Goal: Task Accomplishment & Management: Manage account settings

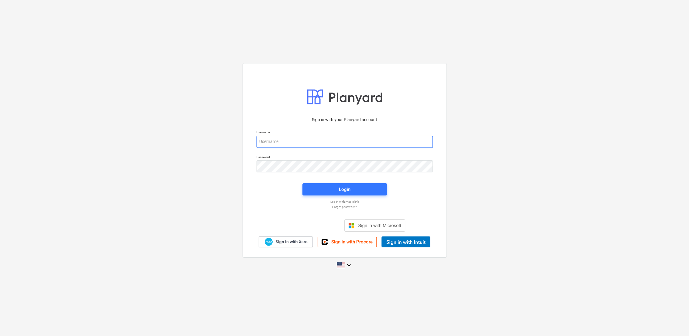
type input "[PERSON_NAME][EMAIL_ADDRESS][DOMAIN_NAME]"
click at [365, 197] on div "Login" at bounding box center [345, 189] width 92 height 19
click at [362, 192] on span "Login" at bounding box center [345, 190] width 70 height 8
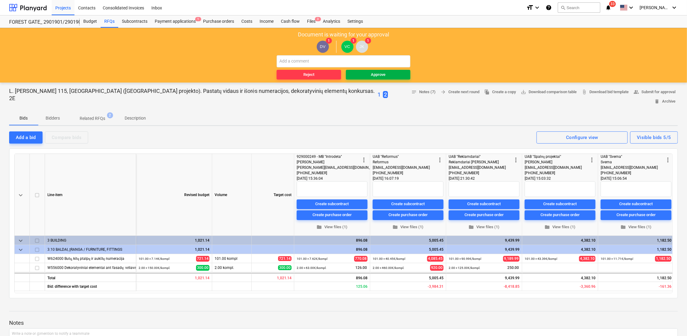
click at [382, 75] on div "Approve" at bounding box center [378, 74] width 15 height 7
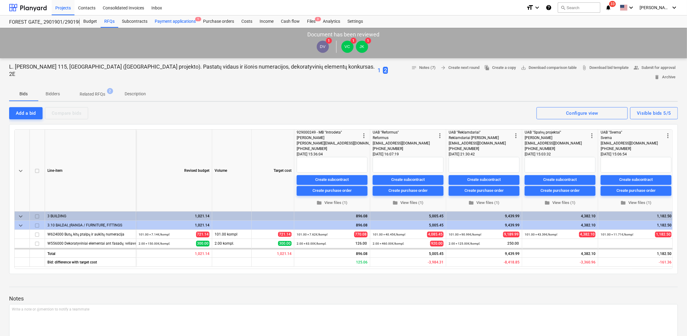
click at [180, 22] on div "Payment applications 1" at bounding box center [175, 21] width 48 height 12
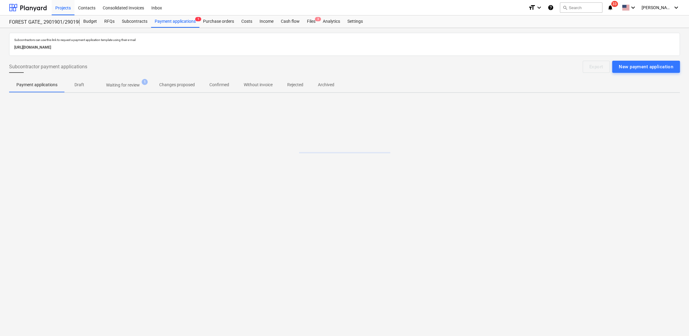
click at [130, 85] on p "Waiting for review" at bounding box center [123, 85] width 34 height 6
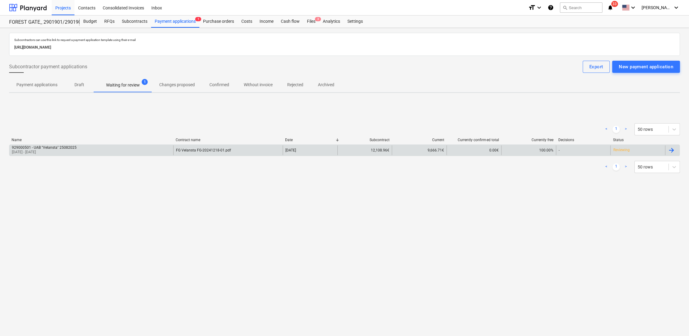
click at [671, 151] on div at bounding box center [670, 150] width 7 height 7
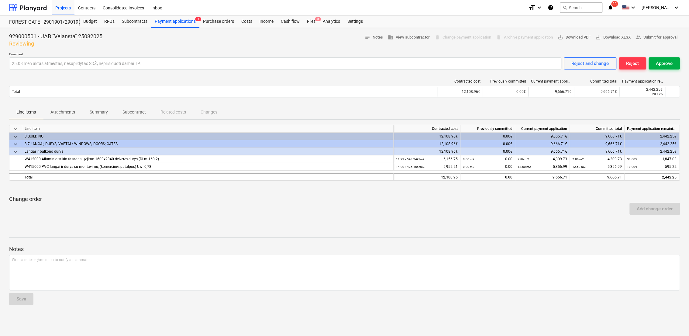
click at [665, 66] on div "Approve" at bounding box center [664, 64] width 17 height 8
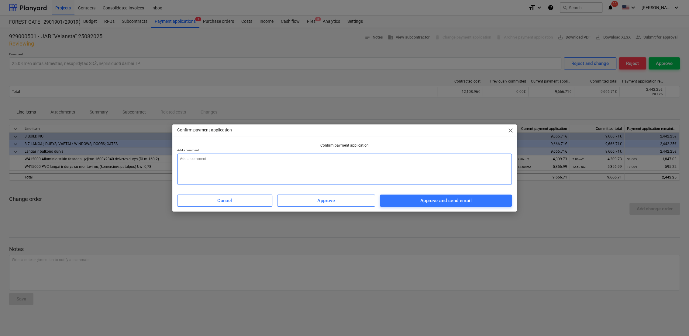
click at [279, 158] on textarea at bounding box center [344, 169] width 335 height 31
type textarea "x"
type textarea "2"
type textarea "x"
type textarea "25"
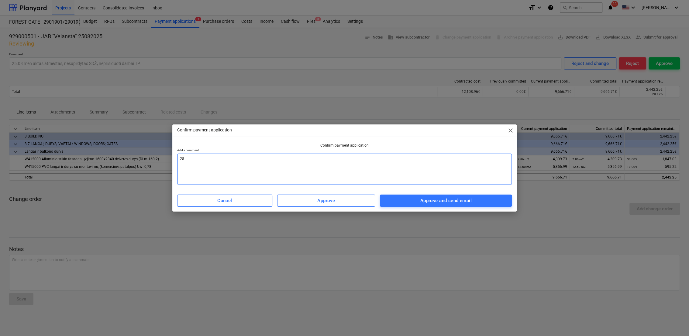
type textarea "x"
type textarea "25."
type textarea "x"
type textarea "25.0"
type textarea "x"
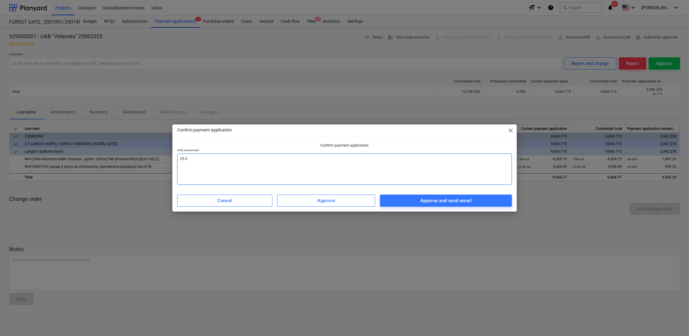
type textarea "25.08"
type textarea "x"
type textarea "25.08"
type textarea "x"
type textarea "25.08 m"
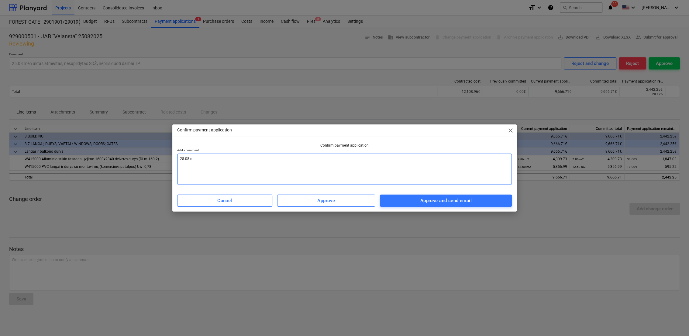
type textarea "x"
type textarea "25.08 me"
type textarea "x"
type textarea "25.08 men"
type textarea "x"
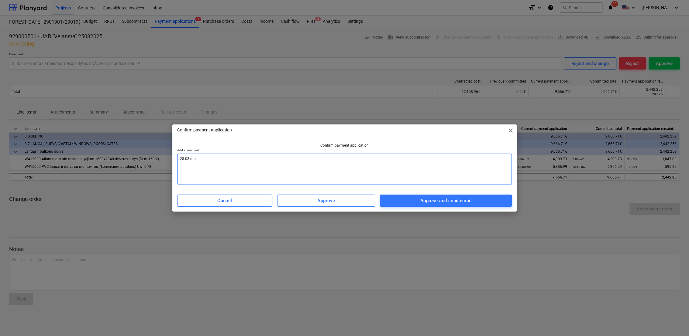
type textarea "25.08 men"
type textarea "x"
type textarea "25.08 men a"
type textarea "x"
type textarea "25.08 men ak"
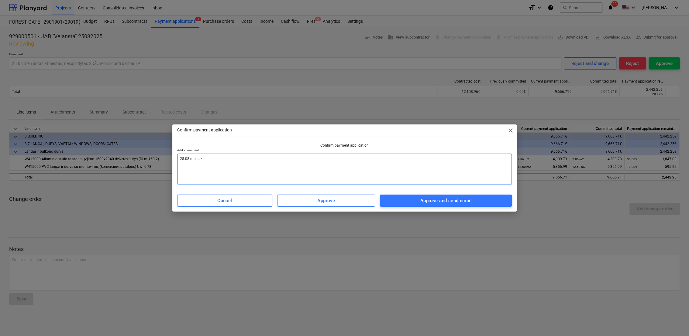
type textarea "x"
type textarea "25.08 men akt"
type textarea "x"
type textarea "25.08 men akta"
type textarea "x"
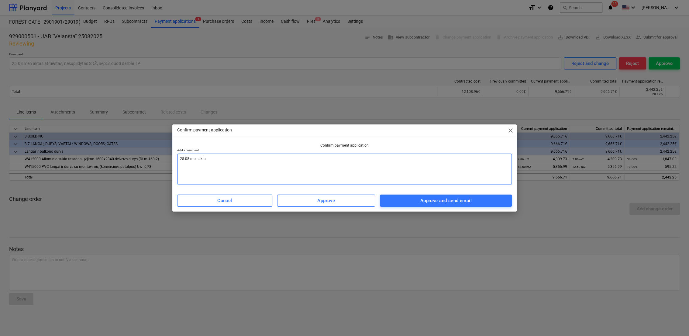
type textarea "25.08 men aktas"
type textarea "x"
type textarea "25.08 men aktas"
type textarea "x"
type textarea "25.08 men aktas s"
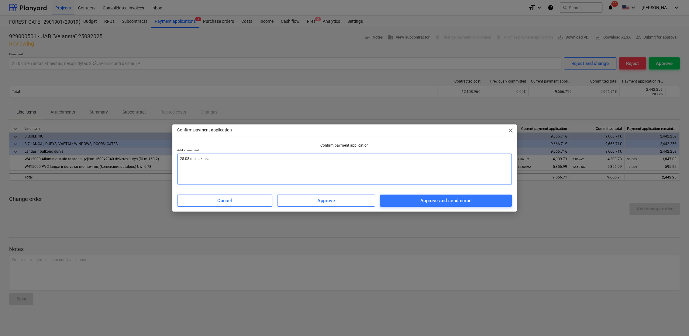
type textarea "x"
type textarea "25.08 men aktas su"
type textarea "x"
type textarea "25.08 men aktas sud"
type textarea "x"
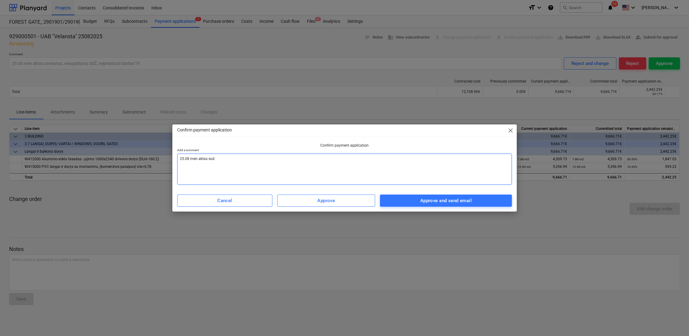
type textarea "25.08 men aktas sude"
type textarea "x"
type textarea "25.08 men aktas suder"
type textarea "x"
type textarea "25.08 men aktas suderi"
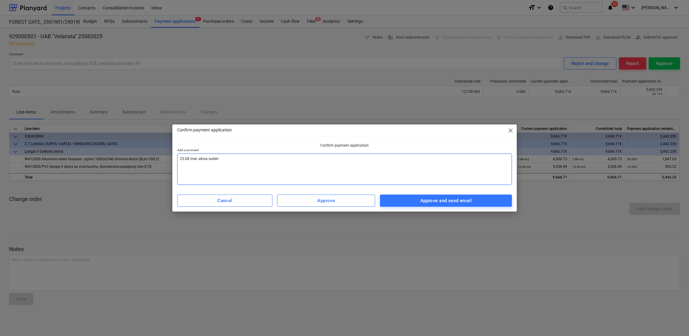
type textarea "x"
type textarea "25.08 men aktas suderin"
type textarea "x"
type textarea "25.08 men aktas suderint"
type textarea "x"
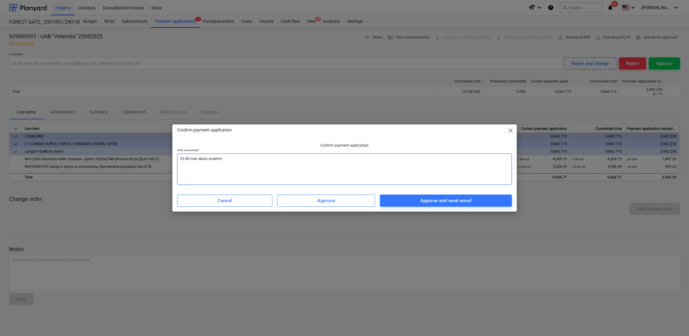
type textarea "25.08 men aktas suderinta"
type textarea "x"
type textarea "25.08 men aktas suderintas"
type textarea "x"
type textarea "25.08 men aktas suderintas,"
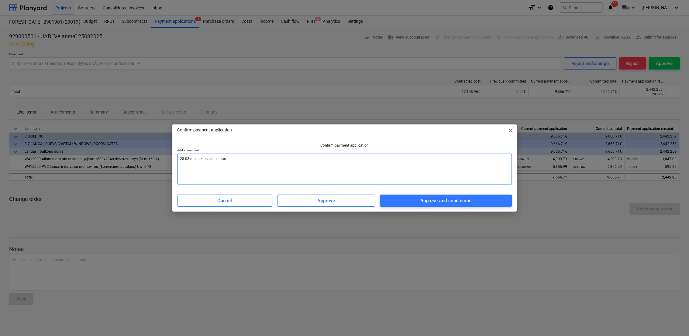
type textarea "x"
type textarea "25.08 men aktas suderintas,"
type textarea "x"
type textarea "25.08 men aktas suderintas, p"
type textarea "x"
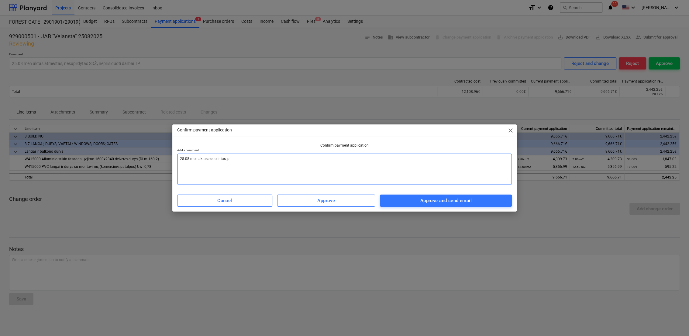
type textarea "25.08 men aktas suderintas, [GEOGRAPHIC_DATA]"
type textarea "x"
type textarea "25.08 men aktas suderintas, pat"
type textarea "x"
type textarea "25.08 men aktas suderintas, pate"
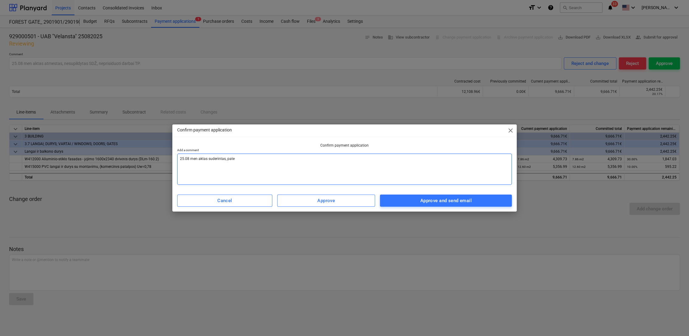
type textarea "x"
type textarea "25.08 men aktas suderintas, [GEOGRAPHIC_DATA]"
type textarea "x"
type textarea "25.08 men aktas suderintas, [GEOGRAPHIC_DATA]"
type textarea "x"
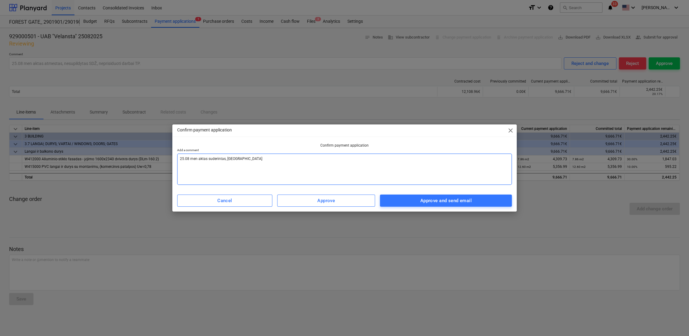
type textarea "25.08 men aktas suderintas, pateiki"
type textarea "x"
type textarea "25.08 men aktas suderintas, pateikit"
type textarea "x"
type textarea "25.08 men aktas suderintas, pateikite"
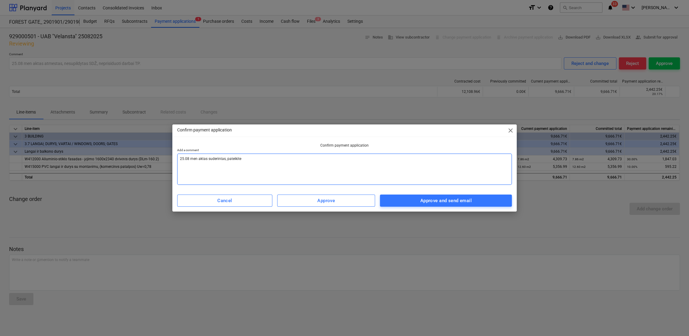
type textarea "x"
type textarea "25.08 men aktas suderintas, pateikite"
type textarea "x"
type textarea "25.08 men aktas suderintas, pateikite s"
type textarea "x"
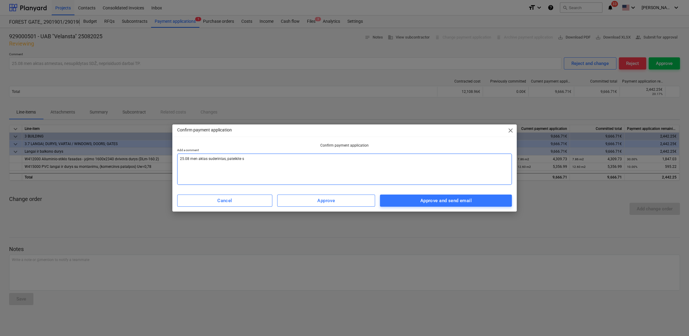
type textarea "25.08 men aktas suderintas, pateikite są"
type textarea "x"
type textarea "25.08 men aktas suderintas, pateikite sąs"
type textarea "x"
type textarea "25.08 men aktas suderintas, pateikite sąsk"
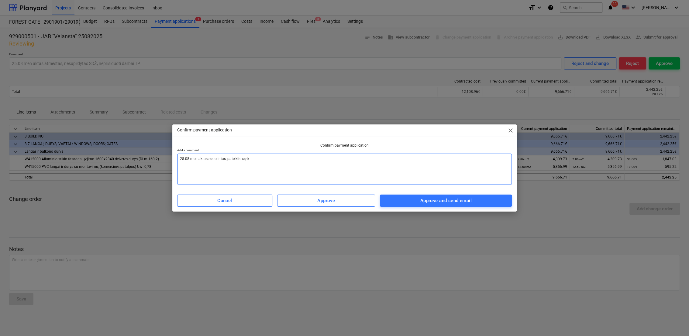
type textarea "x"
type textarea "25.08 men aktas suderintas, pateikite sąska"
type textarea "x"
type textarea "25.08 men aktas suderintas, pateikite sąskai"
type textarea "x"
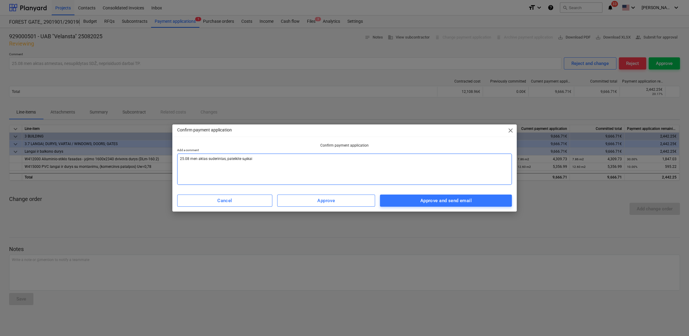
type textarea "25.08 men aktas suderintas, pateikite sąskait"
type textarea "x"
type textarea "25.08 men aktas suderintas, pateikite sąskaitą"
type textarea "x"
type textarea "25.08 men aktas suderintas, pateikite sąskaitą."
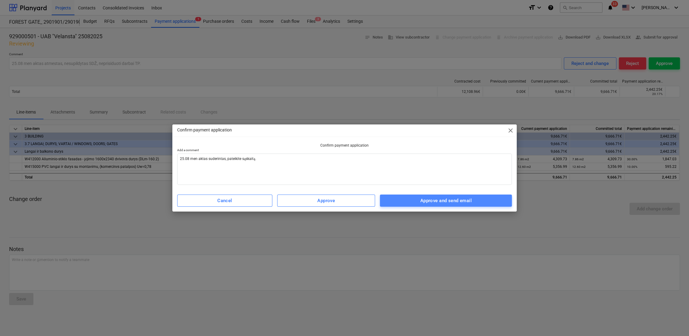
click at [440, 201] on div "Approve and send email" at bounding box center [445, 201] width 51 height 8
type textarea "x"
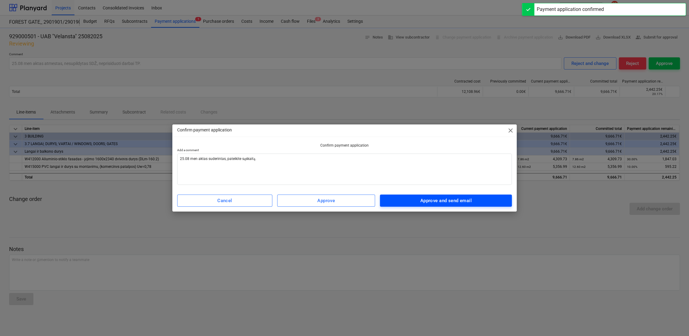
type input "25.08 men aktas suderintas, pateikite sąskaitą."
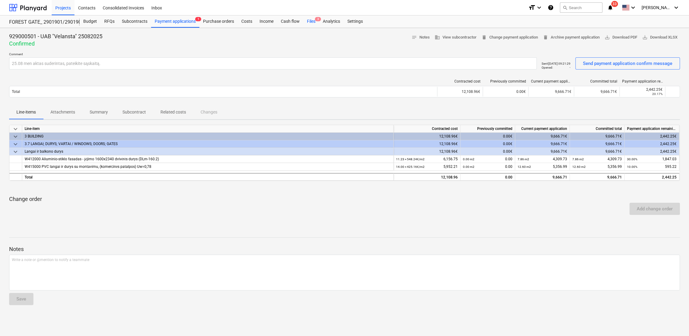
click at [313, 21] on div "Files 3" at bounding box center [311, 21] width 16 height 12
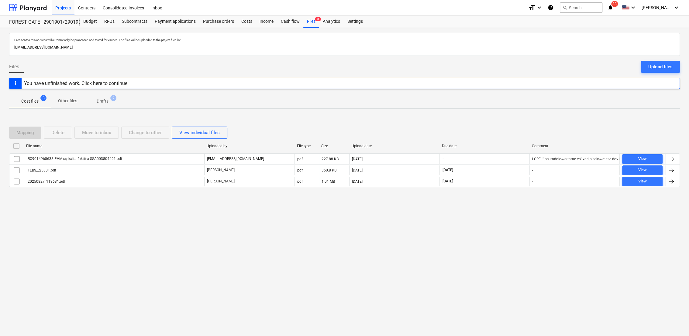
click at [103, 104] on p "Drafts" at bounding box center [103, 101] width 12 height 6
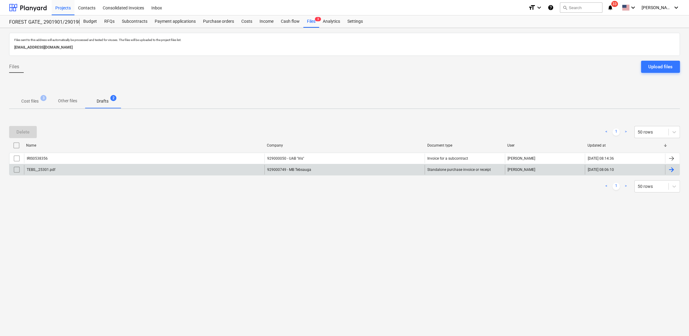
click at [675, 170] on div at bounding box center [672, 170] width 15 height 10
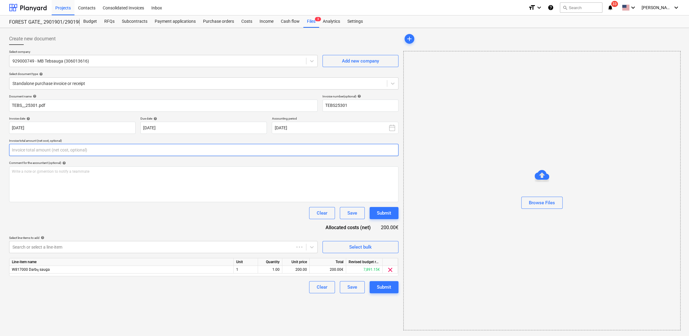
click at [77, 148] on input "text" at bounding box center [203, 150] width 389 height 12
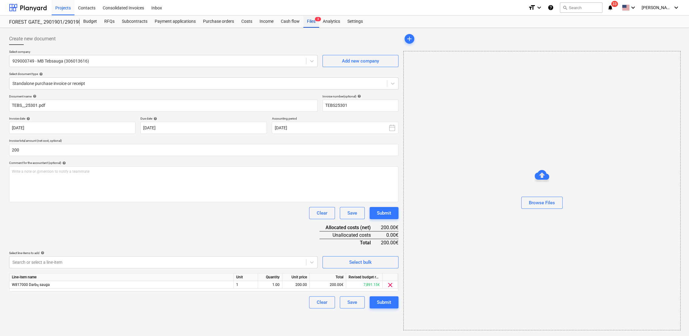
type input "200.00"
click at [311, 24] on div "Files 3" at bounding box center [311, 21] width 16 height 12
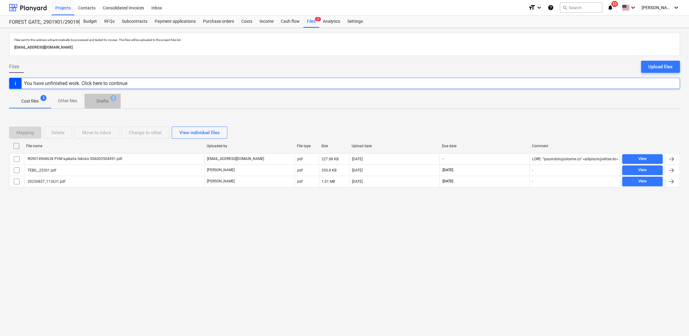
click at [109, 104] on span "Drafts 2" at bounding box center [103, 101] width 22 height 6
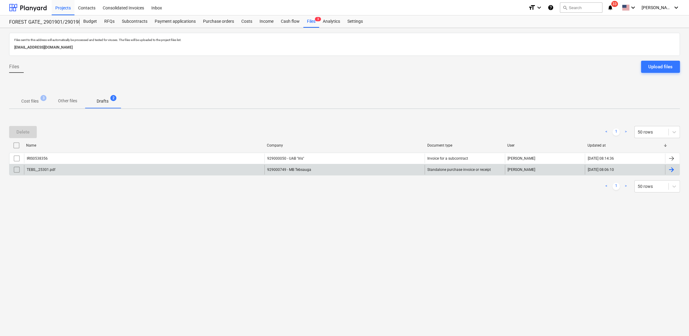
click at [320, 169] on div "929000749 - MB Tebsauga" at bounding box center [344, 170] width 160 height 10
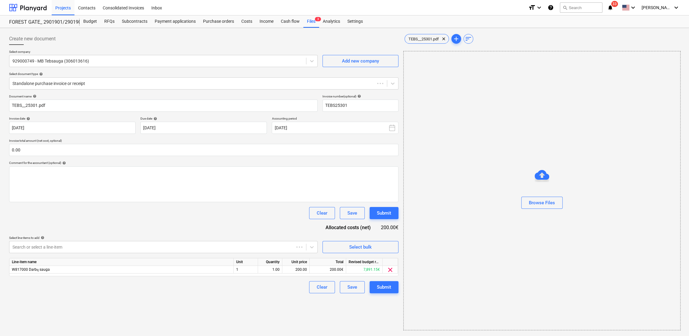
type input "TEBS25301"
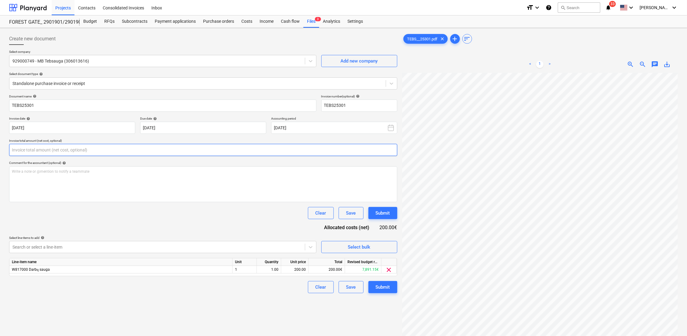
drag, startPoint x: 59, startPoint y: 149, endPoint x: 64, endPoint y: 146, distance: 5.7
click at [60, 148] on input "text" at bounding box center [203, 150] width 388 height 12
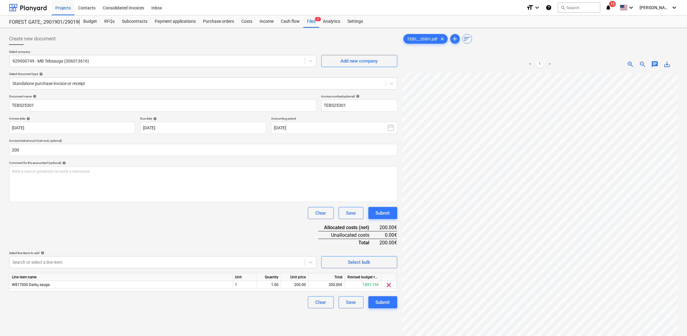
type input "200.00"
click at [105, 215] on div "Clear Save Submit" at bounding box center [203, 213] width 388 height 12
click at [377, 303] on div "Submit" at bounding box center [382, 303] width 14 height 8
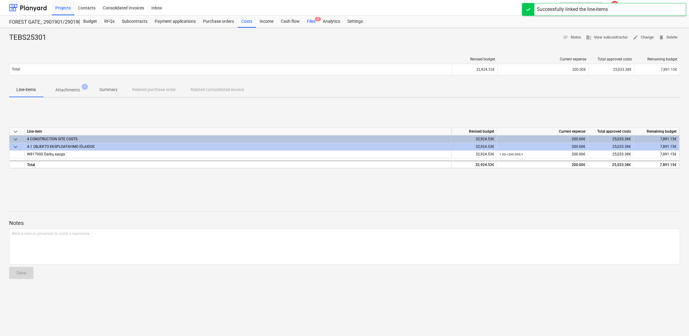
click at [309, 19] on div "Files 2" at bounding box center [311, 21] width 16 height 12
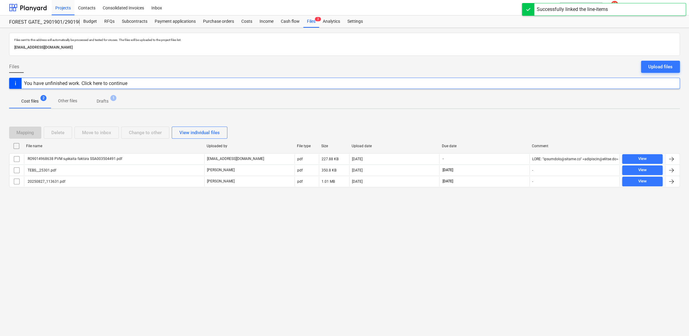
click at [106, 100] on p "Drafts" at bounding box center [103, 101] width 12 height 6
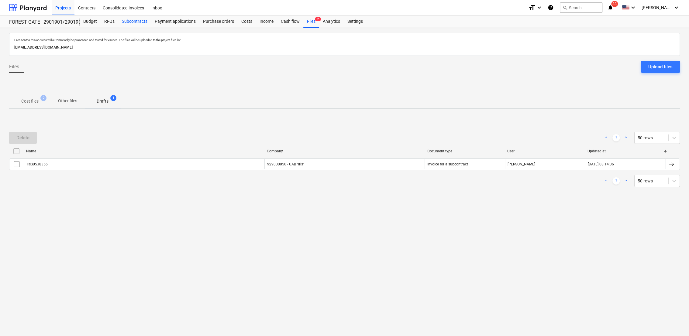
click at [142, 19] on div "Subcontracts" at bounding box center [134, 21] width 33 height 12
